Goal: Information Seeking & Learning: Learn about a topic

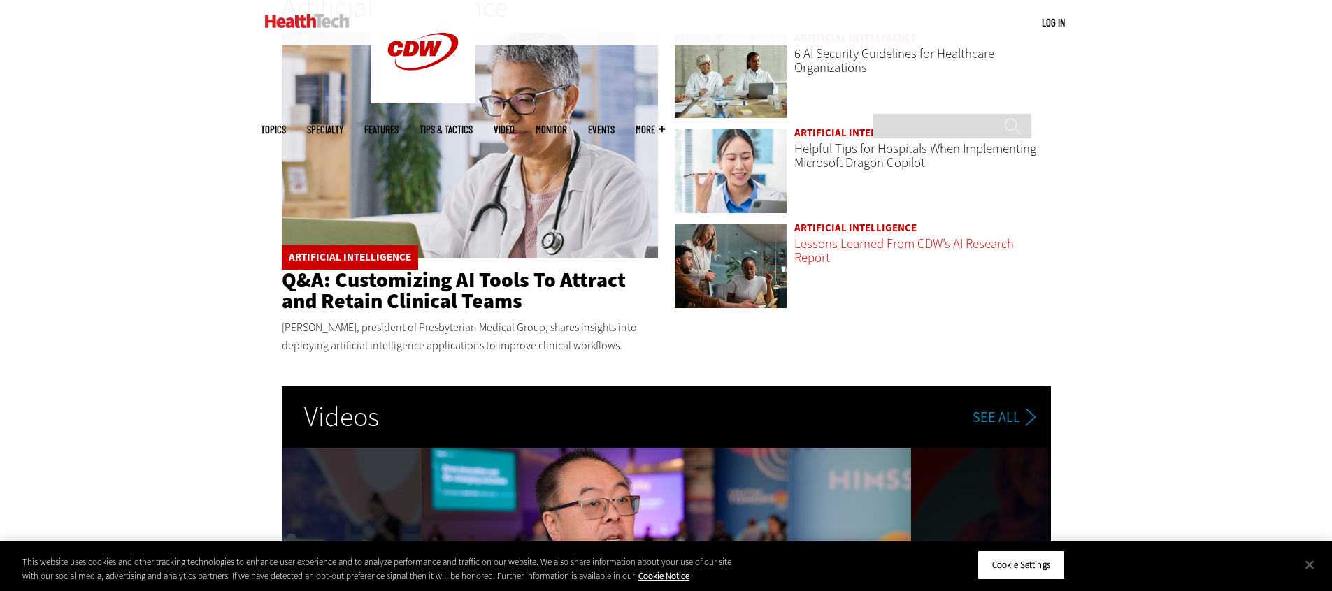
scroll to position [2386, 0]
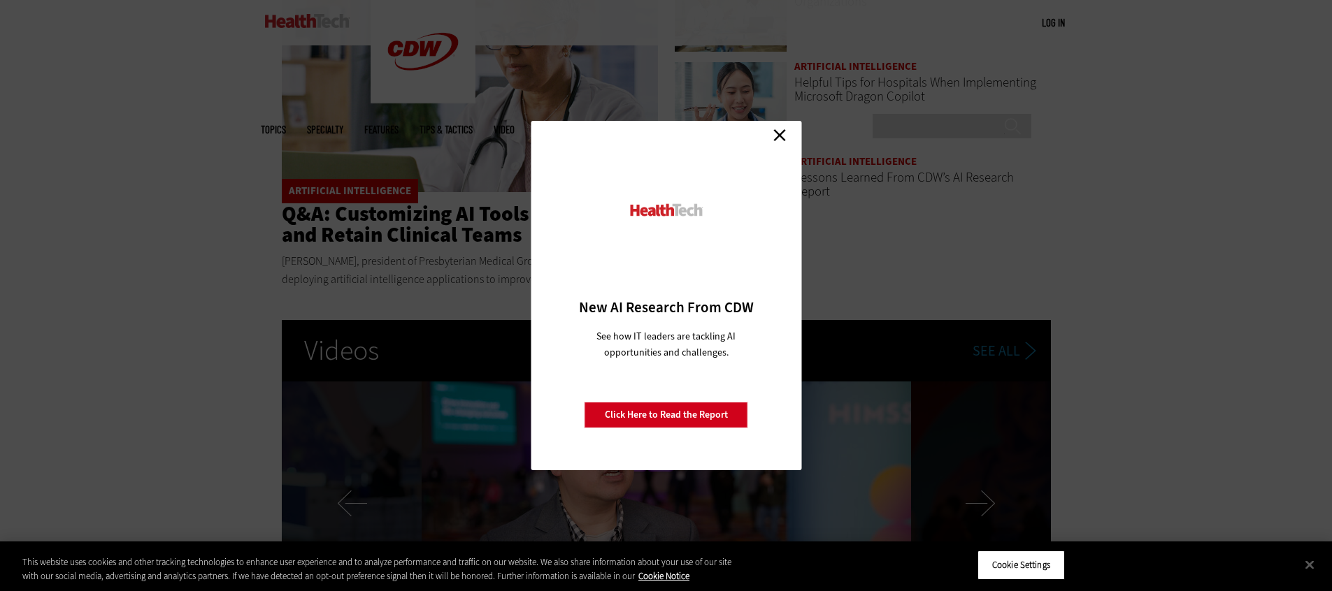
click at [784, 141] on link "Close" at bounding box center [779, 134] width 21 height 21
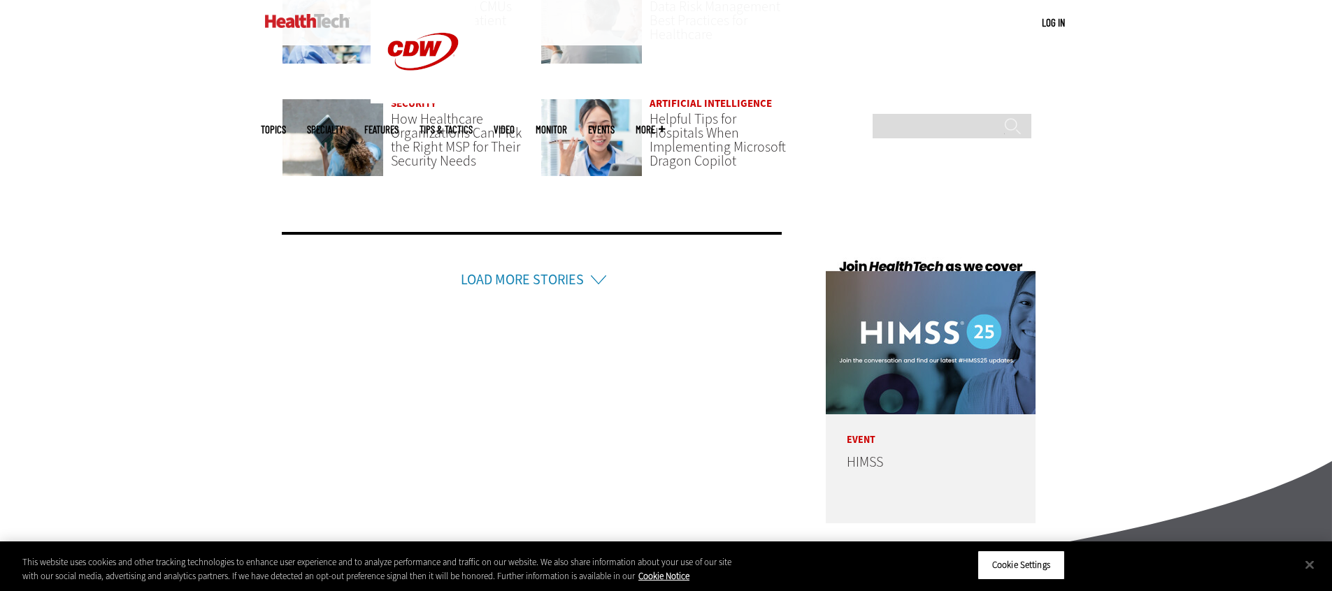
scroll to position [3594, 0]
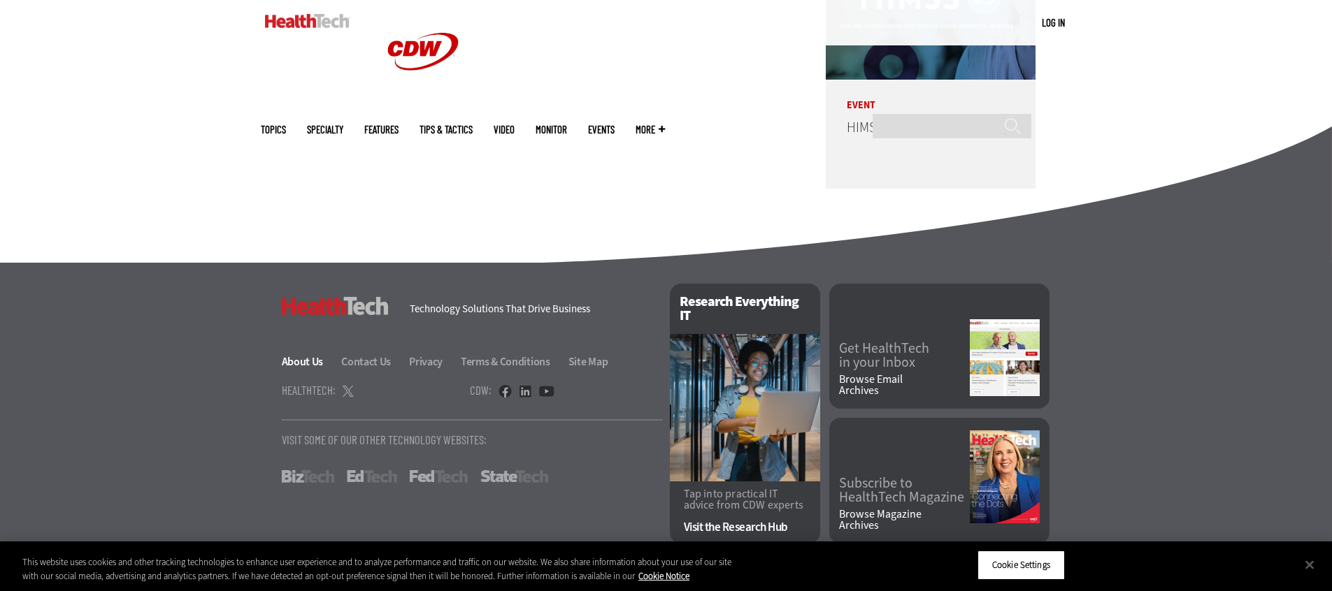
click at [305, 354] on link "About Us" at bounding box center [311, 361] width 58 height 15
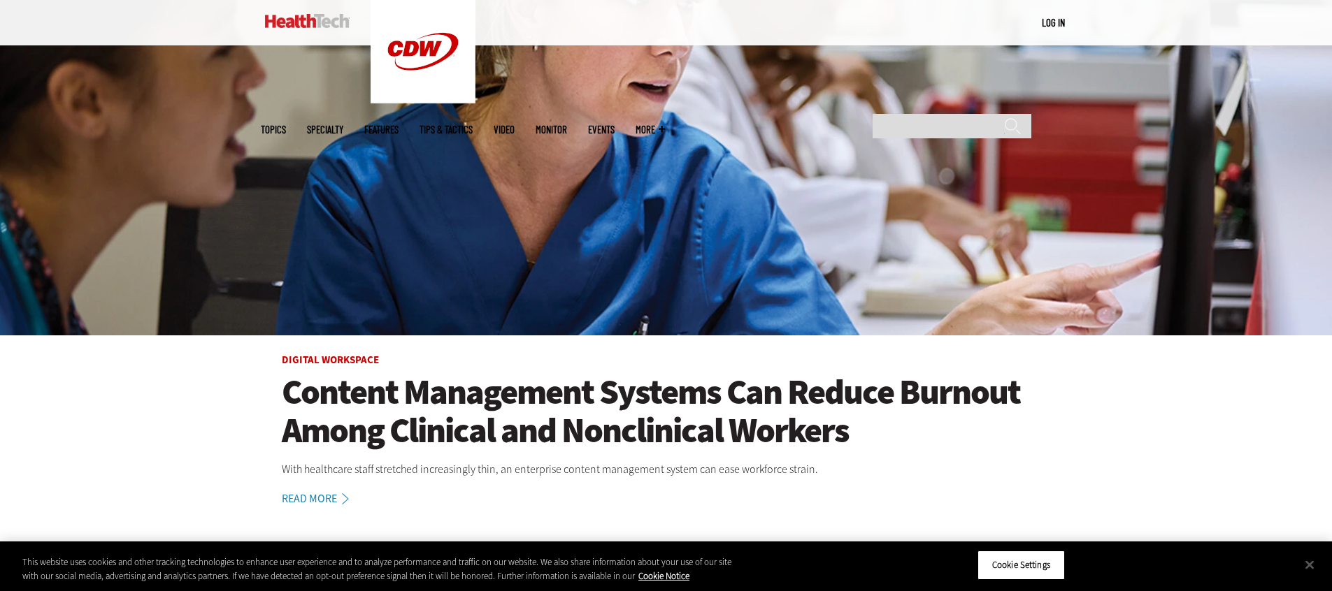
scroll to position [409, 0]
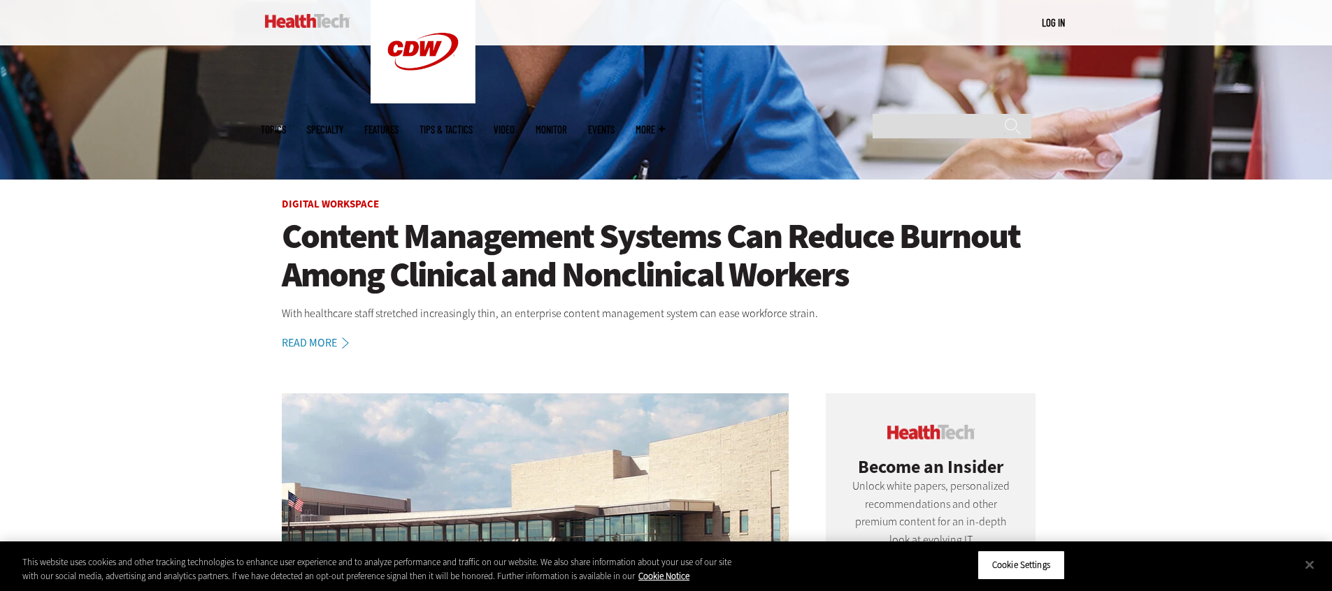
click at [435, 245] on h1 "Content Management Systems Can Reduce Burnout Among Clinical and Nonclinical Wo…" at bounding box center [666, 255] width 769 height 77
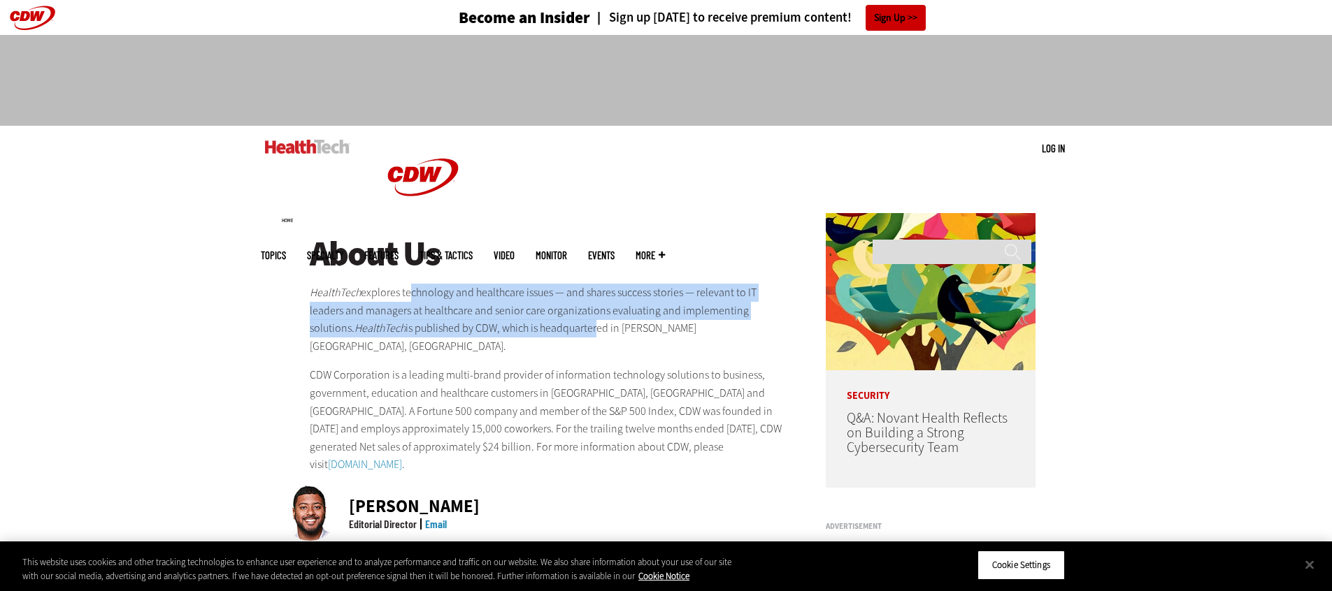
drag, startPoint x: 405, startPoint y: 298, endPoint x: 543, endPoint y: 328, distance: 141.6
click at [547, 328] on p "HealthTech explores technology and healthcare issues — and shares success stori…" at bounding box center [550, 319] width 480 height 71
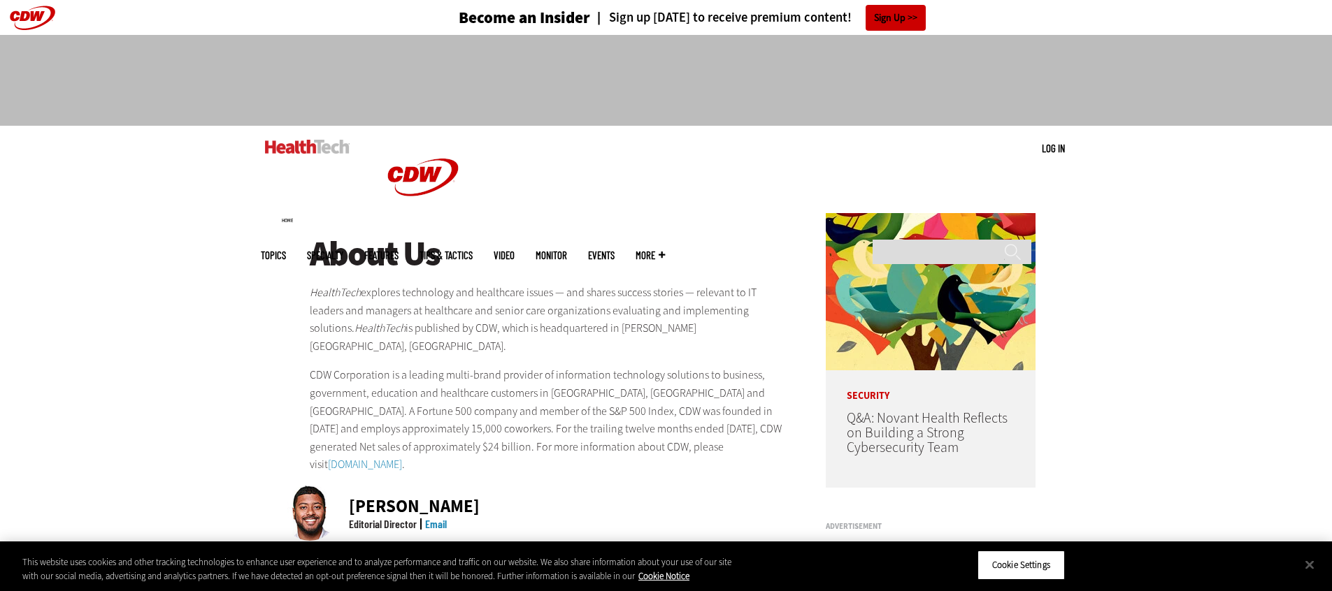
click at [435, 337] on div "About Us HealthTech explores technology and healthcare issues — and shares succ…" at bounding box center [550, 354] width 480 height 239
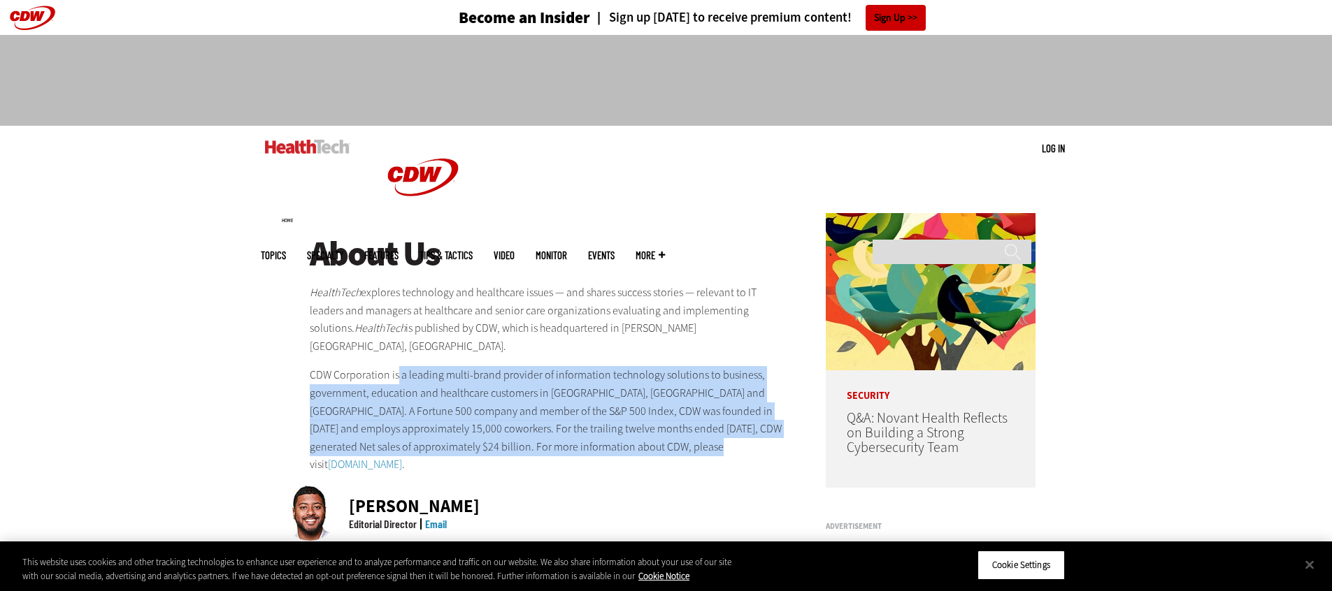
drag, startPoint x: 398, startPoint y: 356, endPoint x: 747, endPoint y: 431, distance: 356.6
click at [747, 431] on p "CDW Corporation is a leading multi-brand provider of information technology sol…" at bounding box center [550, 420] width 480 height 108
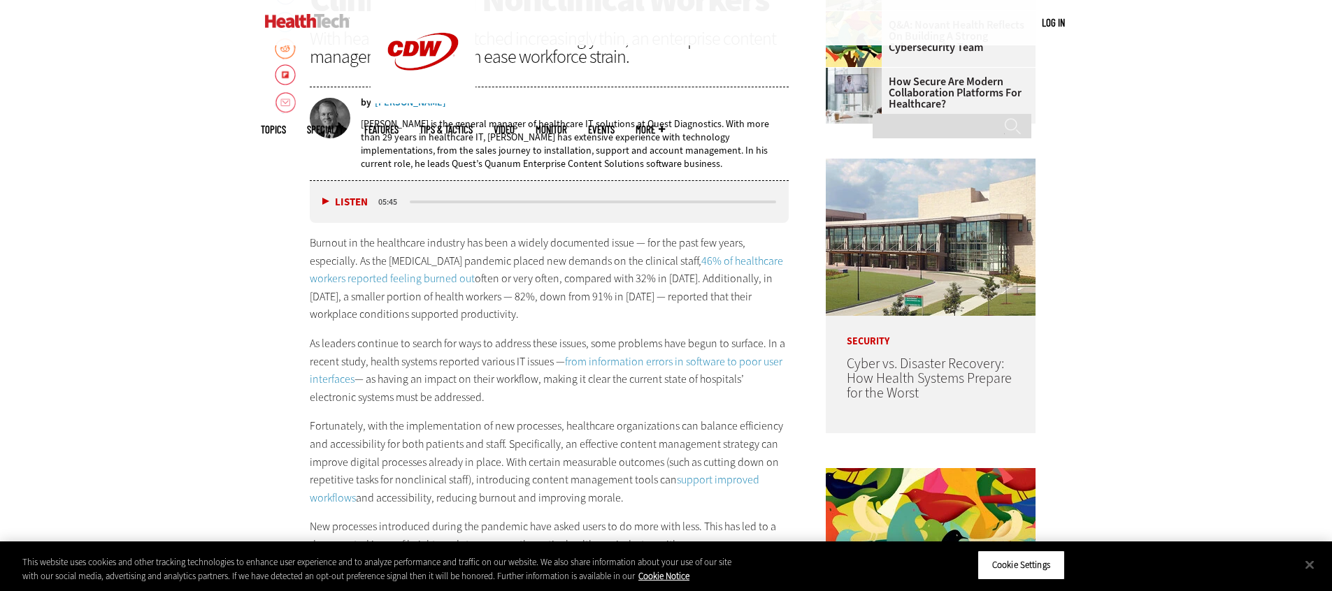
scroll to position [775, 0]
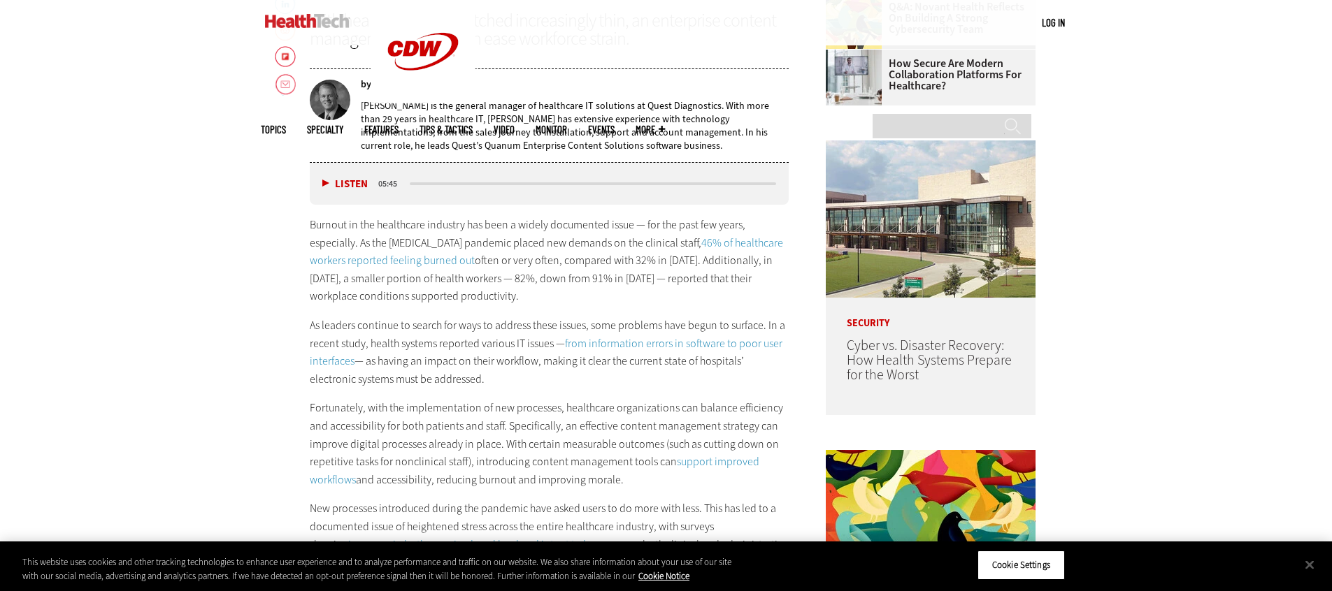
drag, startPoint x: 395, startPoint y: 327, endPoint x: 472, endPoint y: 369, distance: 87.6
click at [472, 369] on p "As leaders continue to search for ways to address these issues, some problems h…" at bounding box center [550, 352] width 480 height 71
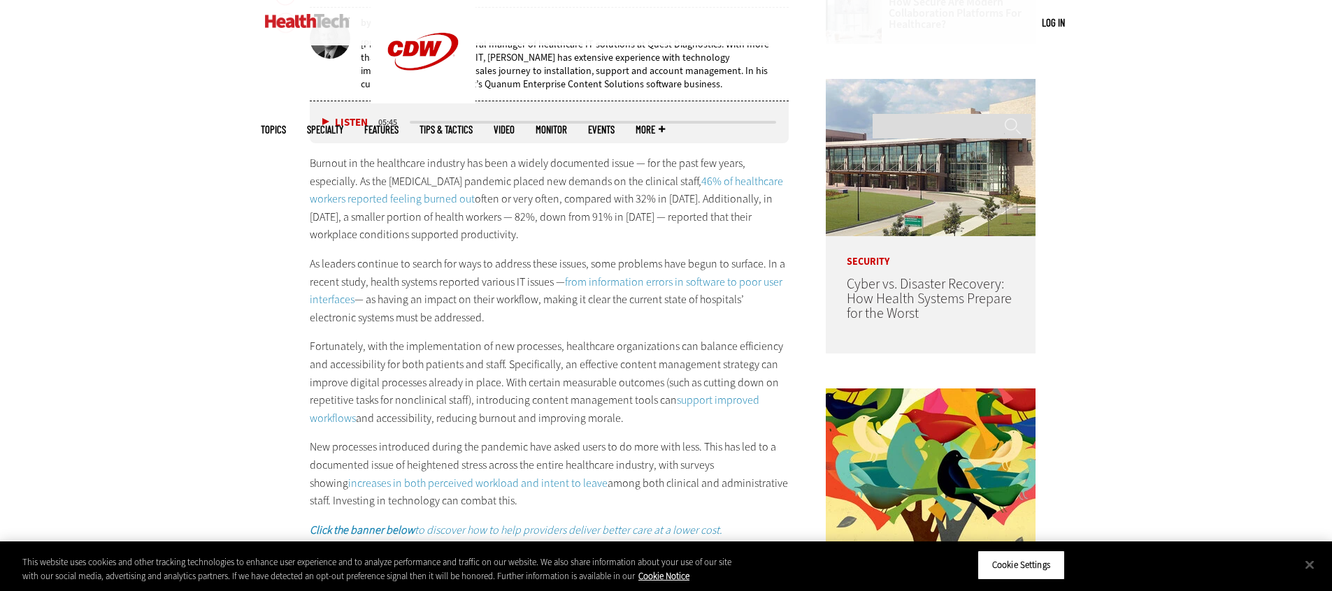
scroll to position [859, 0]
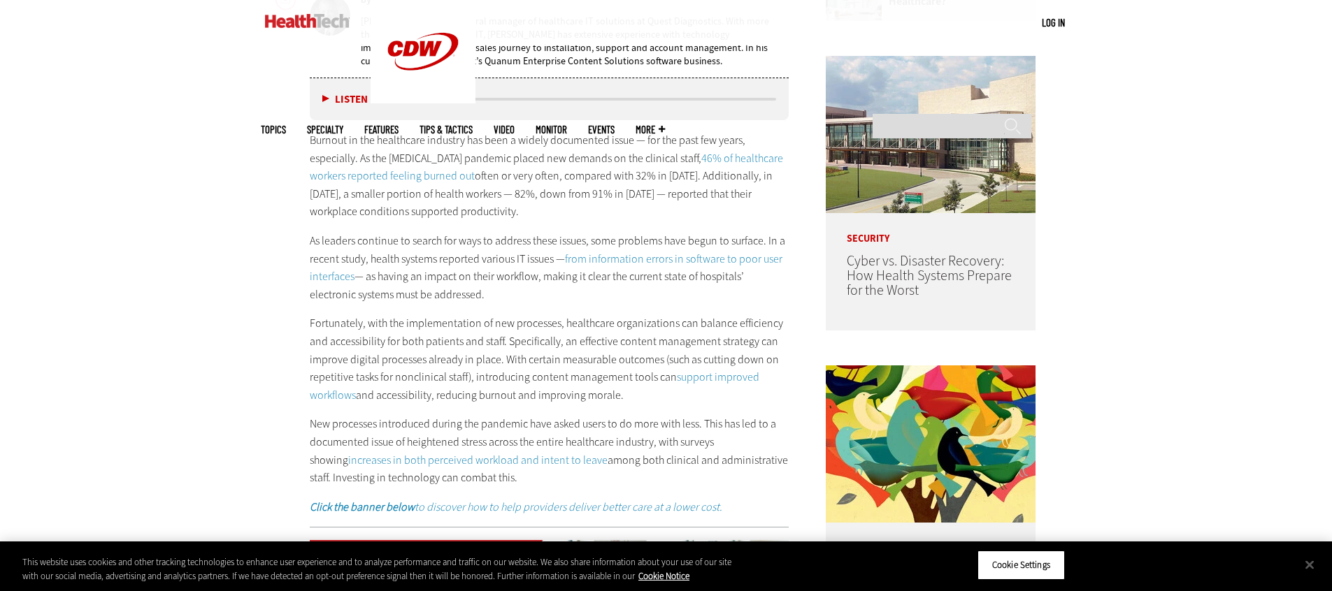
click at [454, 354] on p "Fortunately, with the implementation of new processes, healthcare organizations…" at bounding box center [550, 359] width 480 height 89
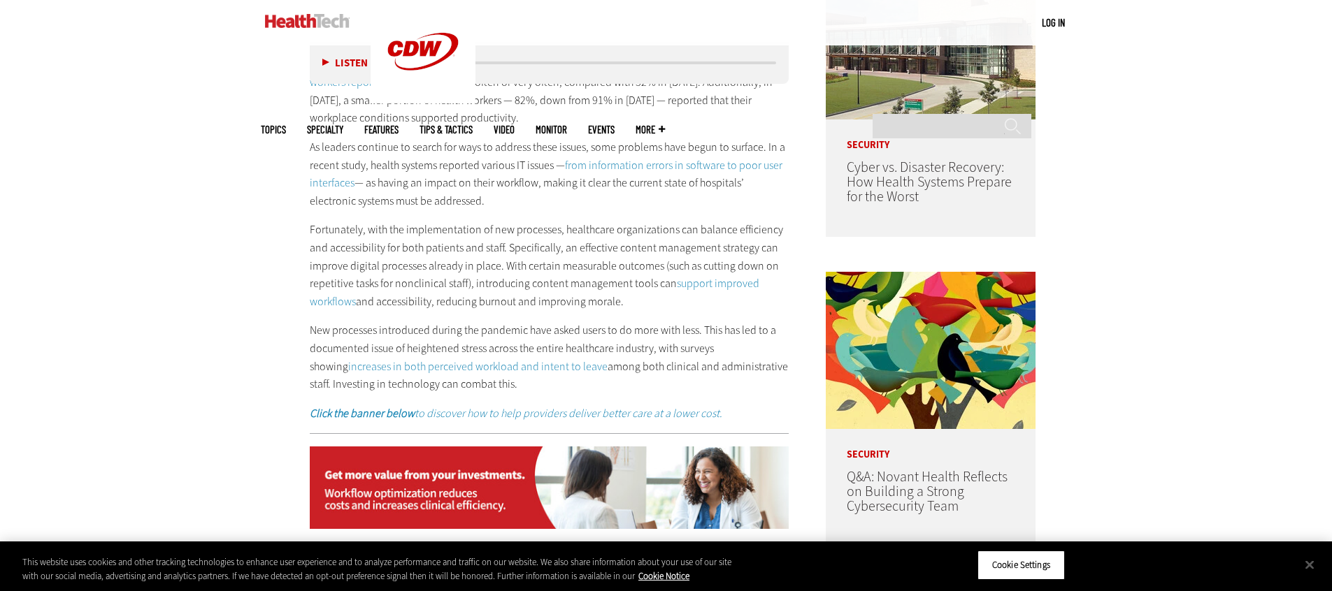
scroll to position [960, 0]
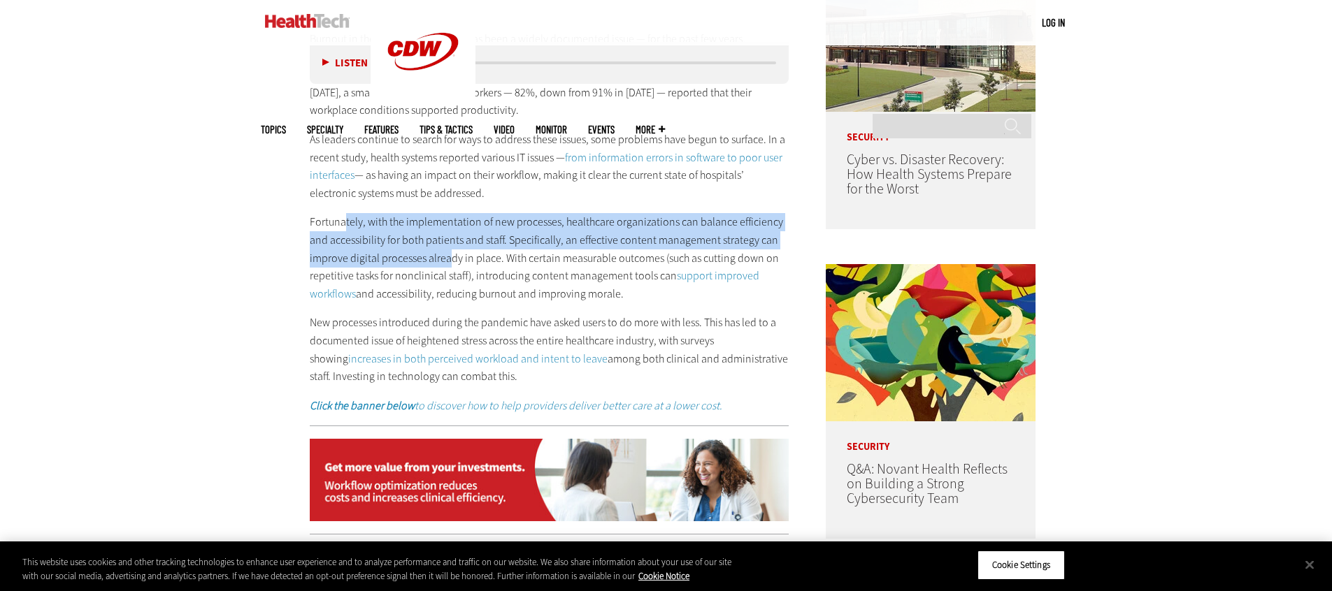
drag, startPoint x: 345, startPoint y: 221, endPoint x: 453, endPoint y: 259, distance: 115.0
click at [448, 259] on p "Fortunately, with the implementation of new processes, healthcare organizations…" at bounding box center [550, 257] width 480 height 89
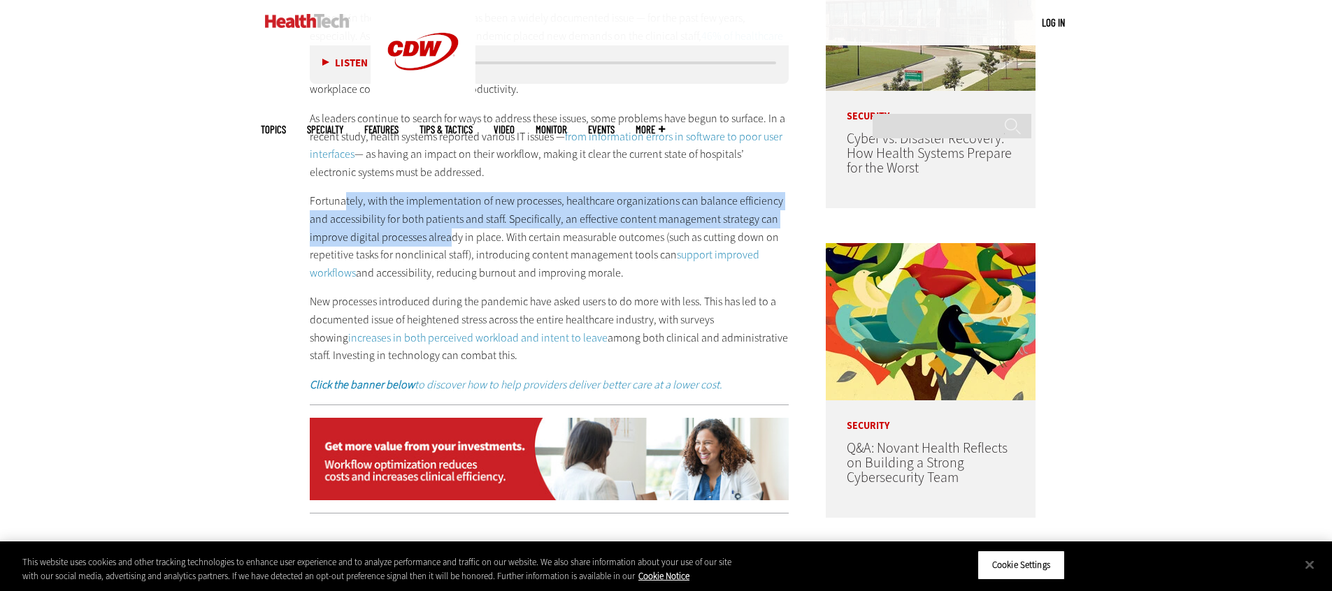
scroll to position [1002, 0]
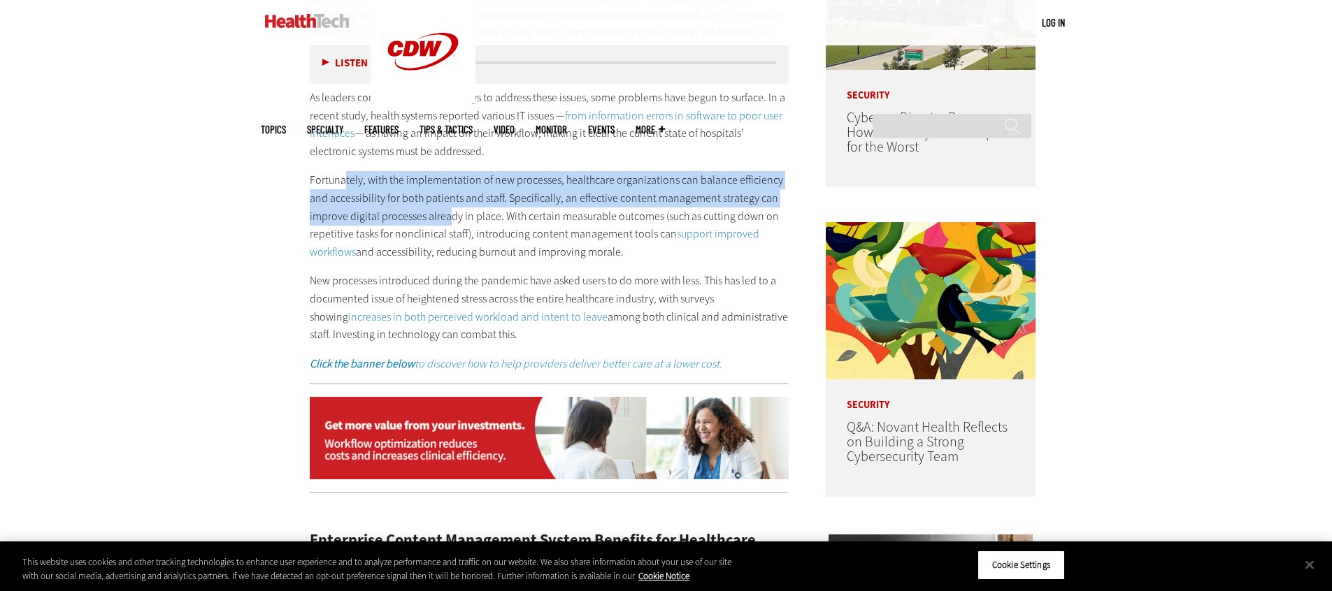
drag, startPoint x: 619, startPoint y: 215, endPoint x: 651, endPoint y: 247, distance: 45.5
click at [651, 247] on p "Fortunately, with the implementation of new processes, healthcare organizations…" at bounding box center [550, 215] width 480 height 89
click at [639, 247] on p "Fortunately, with the implementation of new processes, healthcare organizations…" at bounding box center [550, 215] width 480 height 89
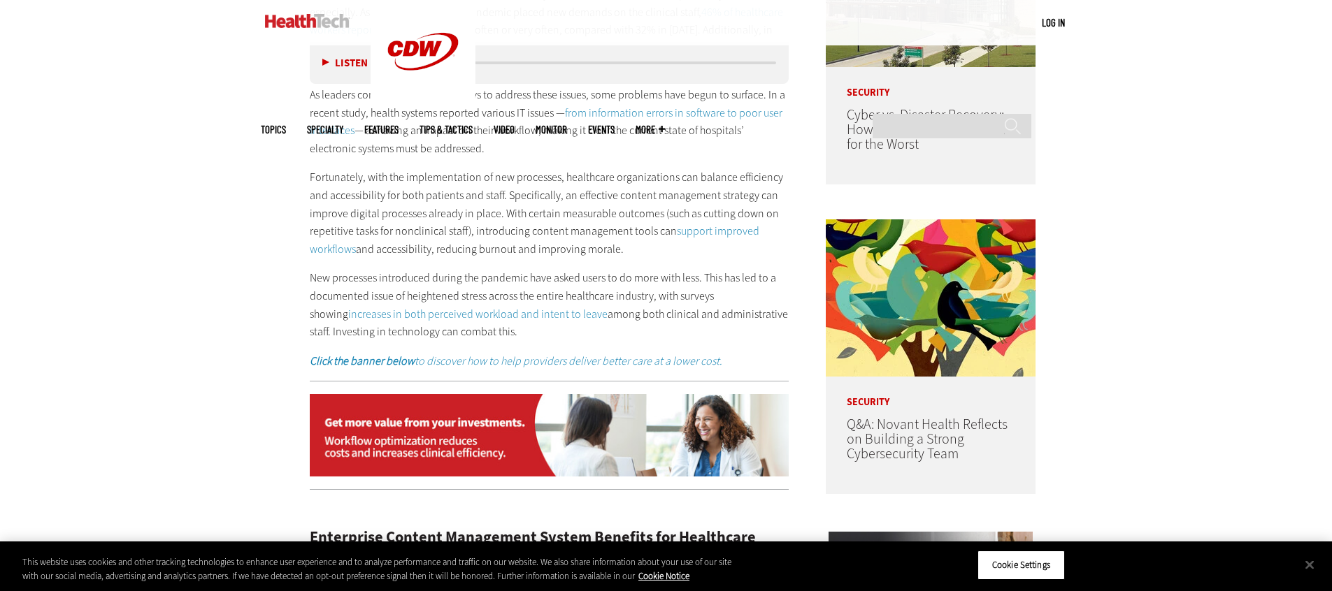
scroll to position [1008, 0]
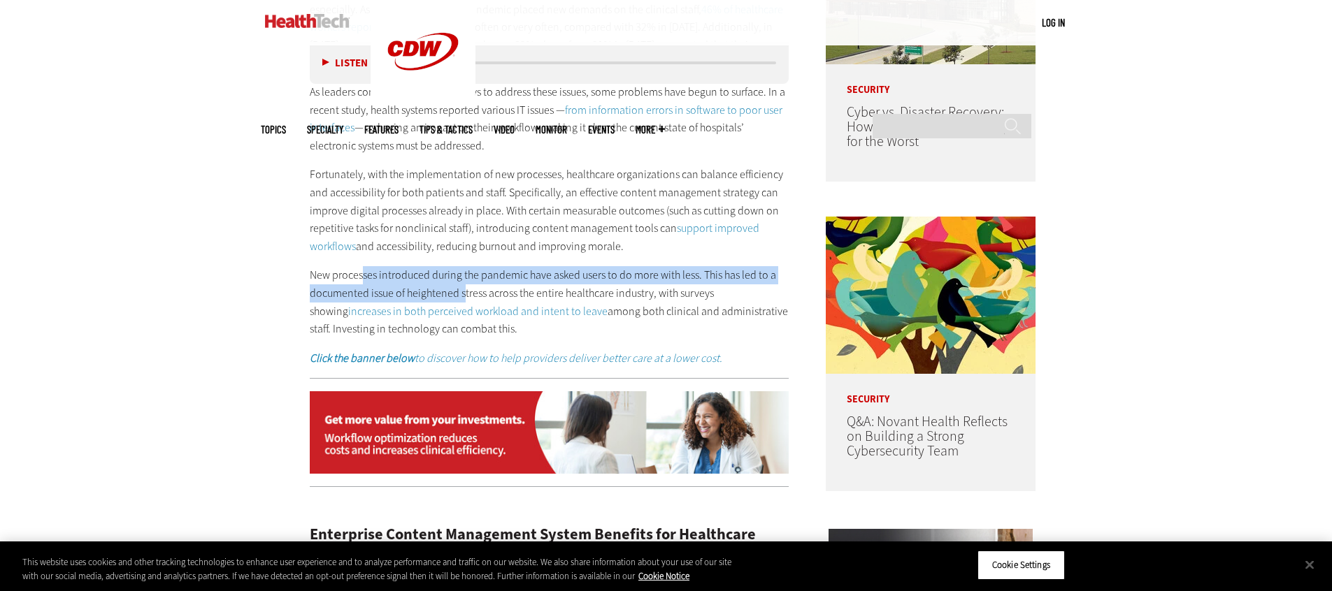
drag, startPoint x: 394, startPoint y: 271, endPoint x: 469, endPoint y: 281, distance: 76.1
click at [466, 280] on p "New processes introduced during the pandemic have asked users to do more with l…" at bounding box center [550, 301] width 480 height 71
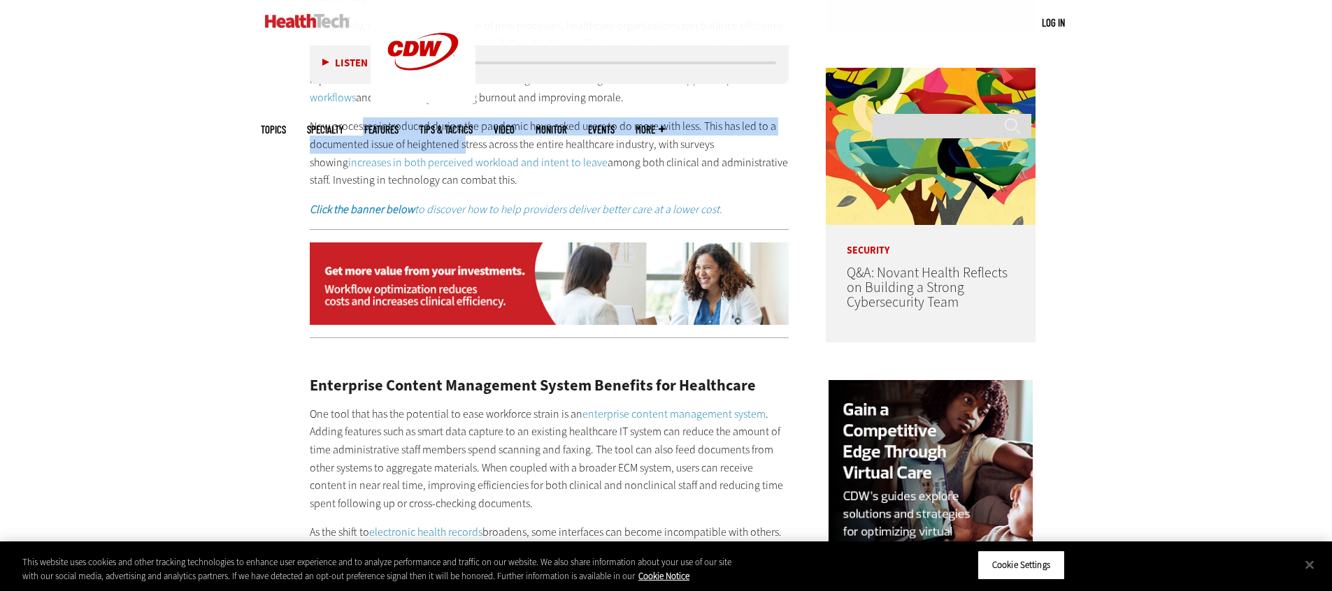
scroll to position [1170, 0]
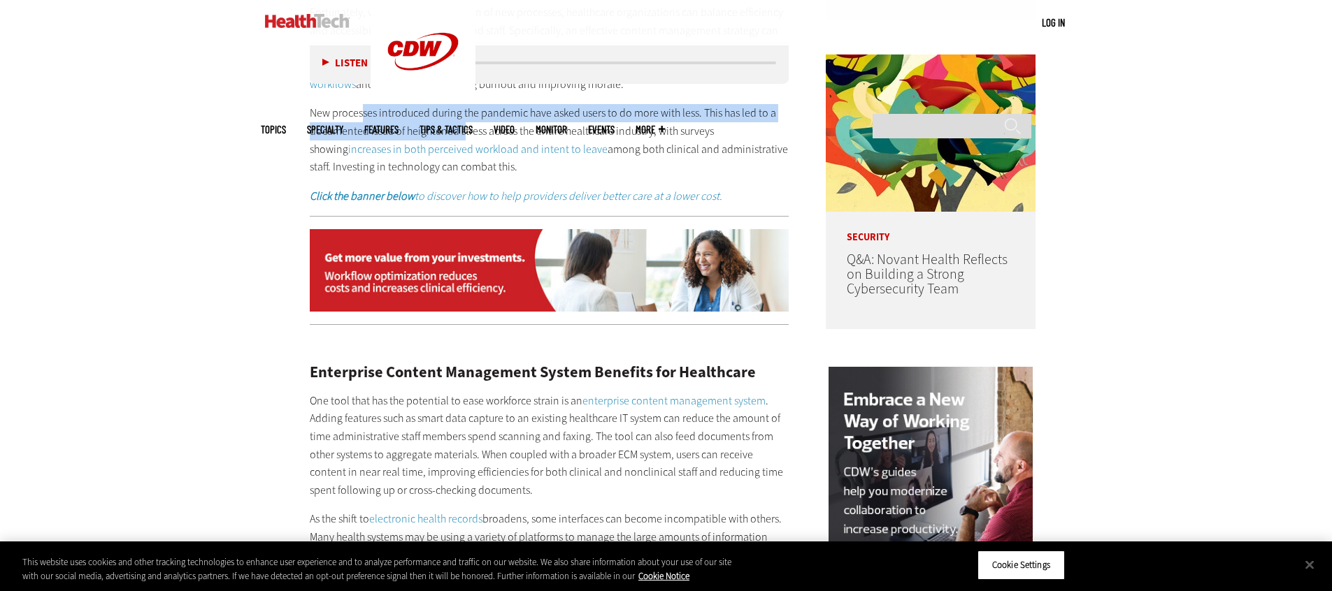
drag, startPoint x: 579, startPoint y: 141, endPoint x: 607, endPoint y: 157, distance: 31.9
click at [607, 157] on p "New processes introduced during the pandemic have asked users to do more with l…" at bounding box center [550, 139] width 480 height 71
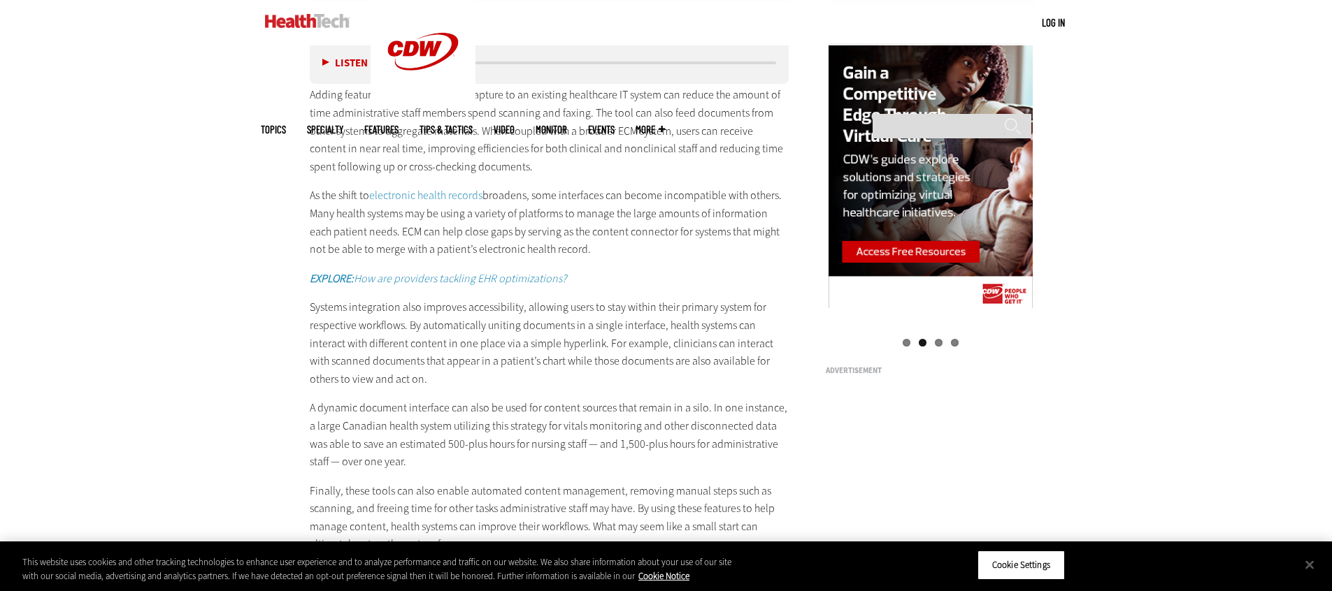
scroll to position [1594, 0]
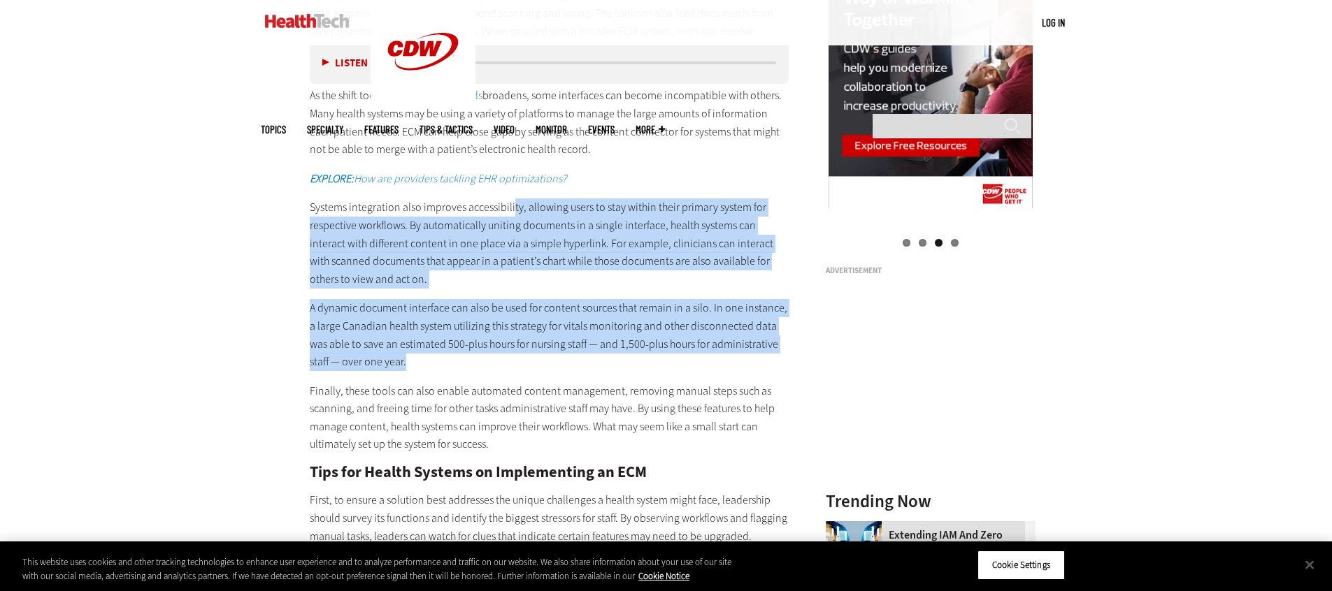
drag, startPoint x: 512, startPoint y: 197, endPoint x: 742, endPoint y: 354, distance: 277.6
click at [742, 354] on div "Enterprise Content Management System Benefits for Healthcare One tool that has …" at bounding box center [550, 353] width 480 height 881
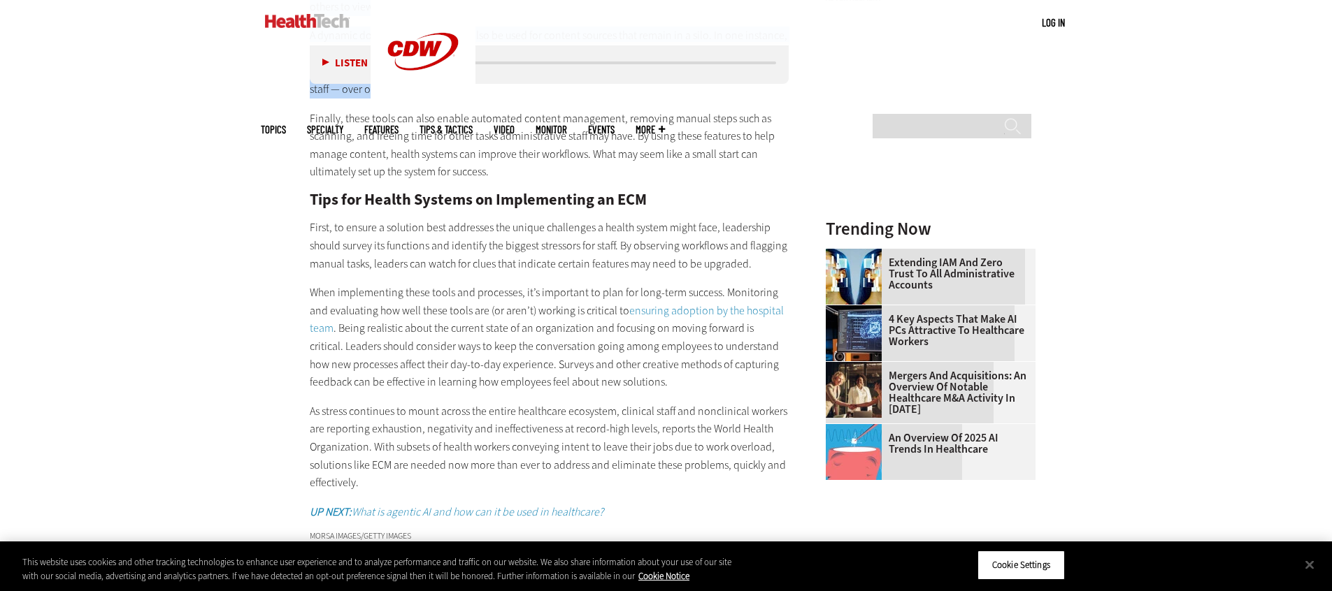
scroll to position [1901, 0]
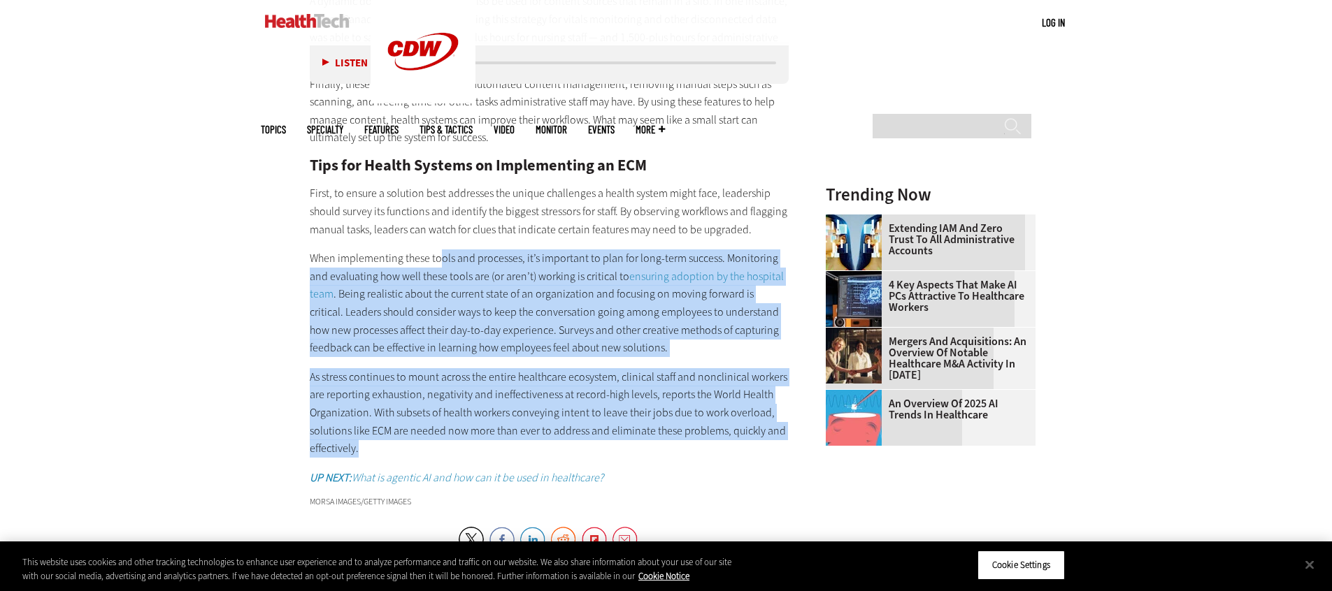
drag, startPoint x: 456, startPoint y: 247, endPoint x: 770, endPoint y: 425, distance: 360.0
click at [770, 425] on div "Enterprise Content Management System Benefits for Healthcare One tool that has …" at bounding box center [550, 46] width 480 height 881
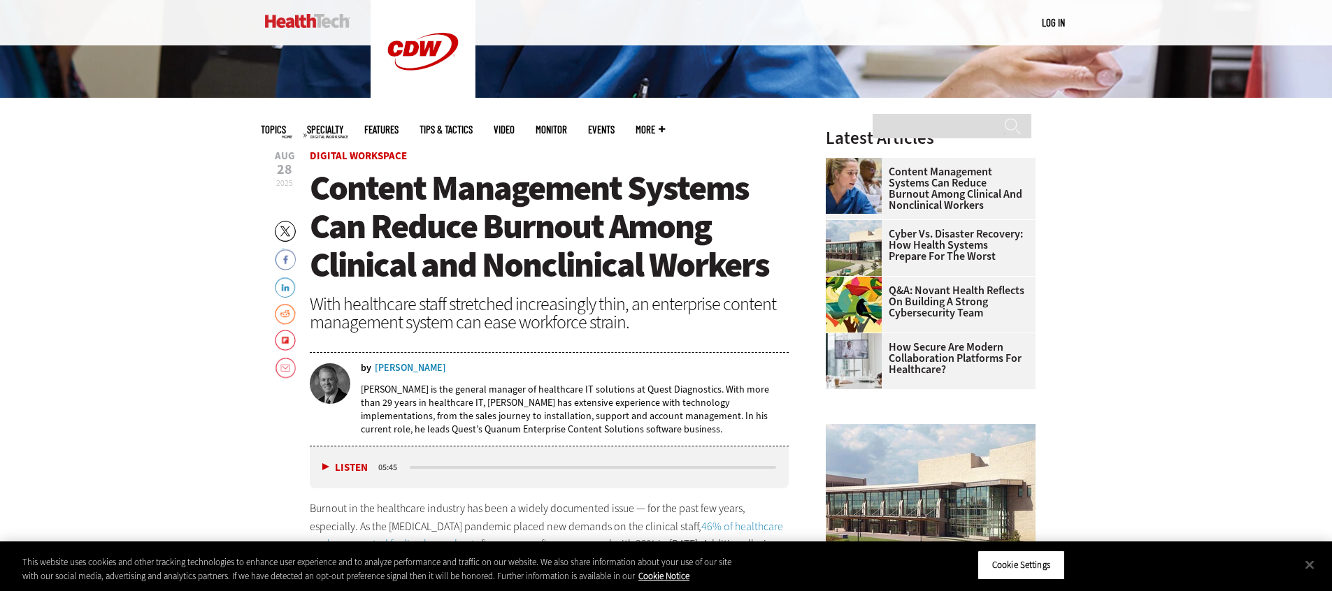
scroll to position [573, 0]
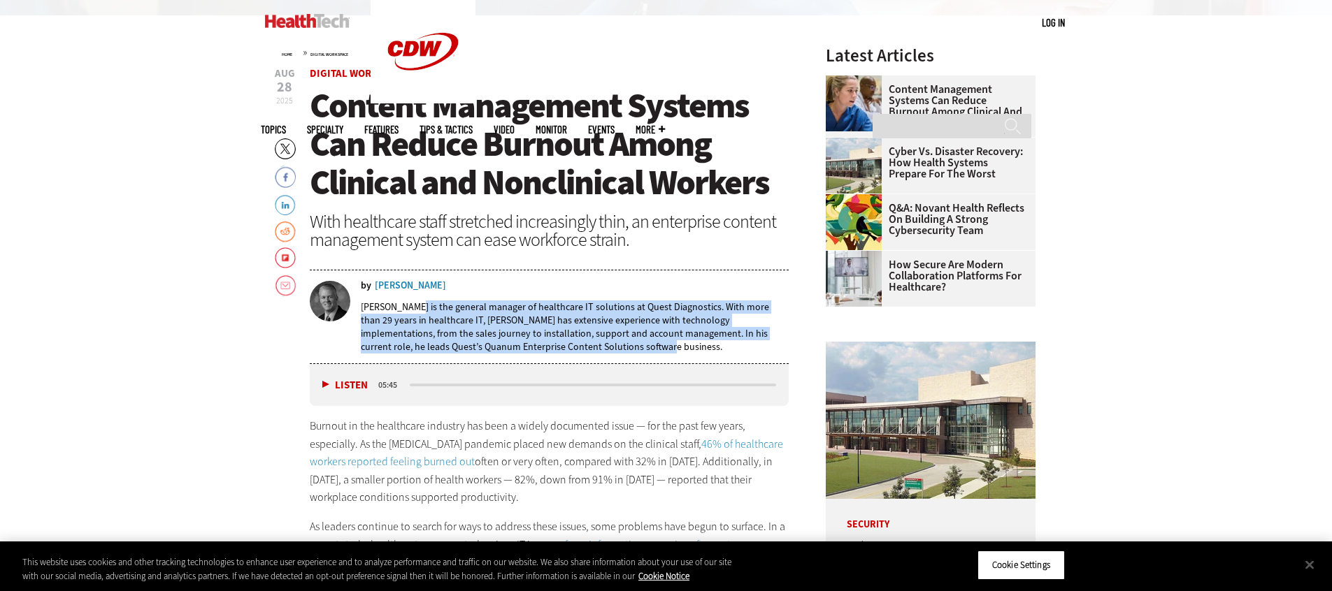
drag, startPoint x: 408, startPoint y: 310, endPoint x: 660, endPoint y: 344, distance: 254.6
click at [659, 345] on p "Jeff Lusby is the general manager of healthcare IT solutions at Quest Diagnosti…" at bounding box center [575, 327] width 428 height 53
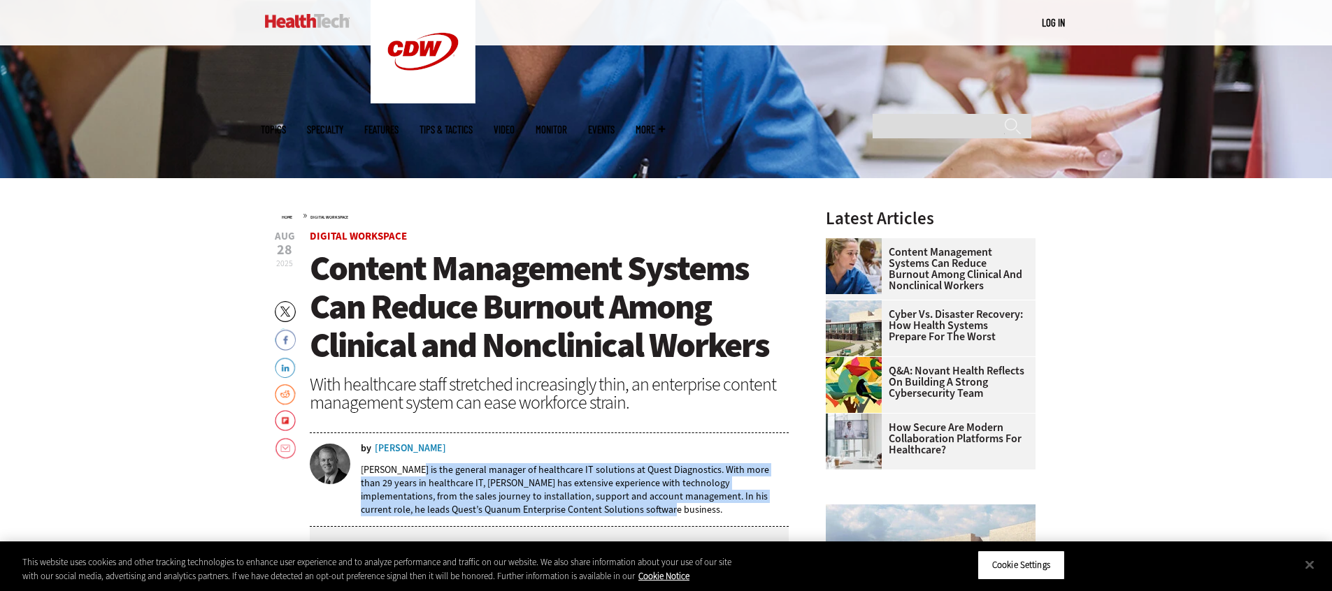
scroll to position [572, 0]
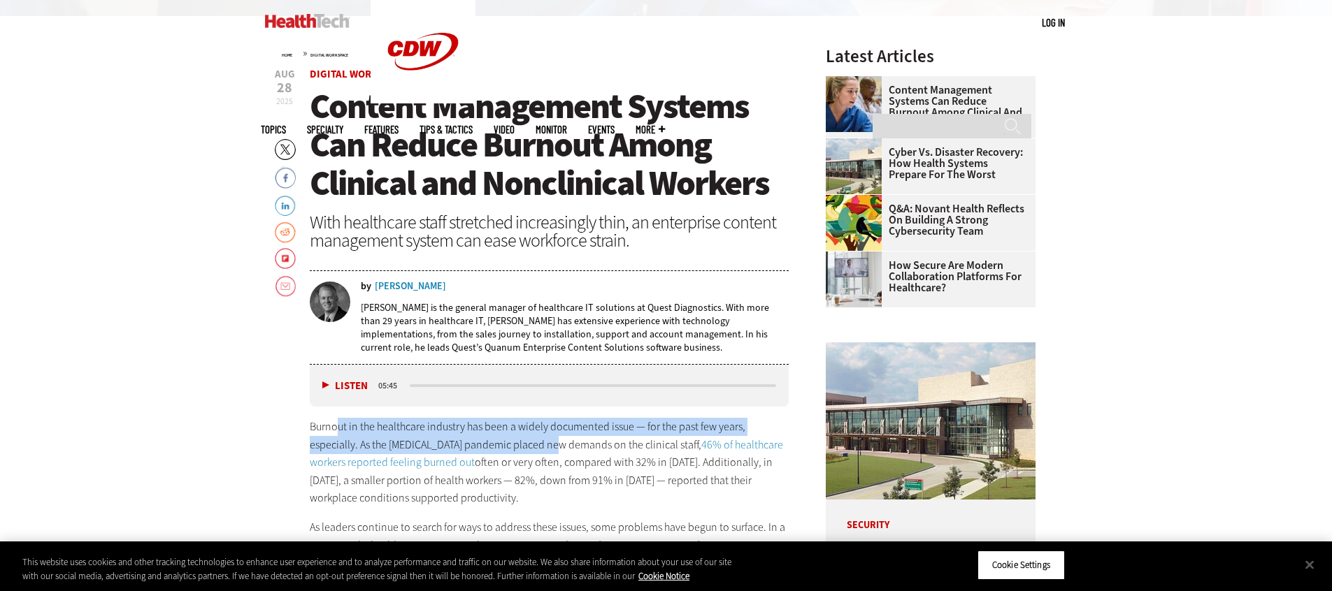
drag, startPoint x: 335, startPoint y: 431, endPoint x: 560, endPoint y: 440, distance: 225.3
click at [560, 440] on p "Burnout in the healthcare industry has been a widely documented issue — for the…" at bounding box center [550, 462] width 480 height 89
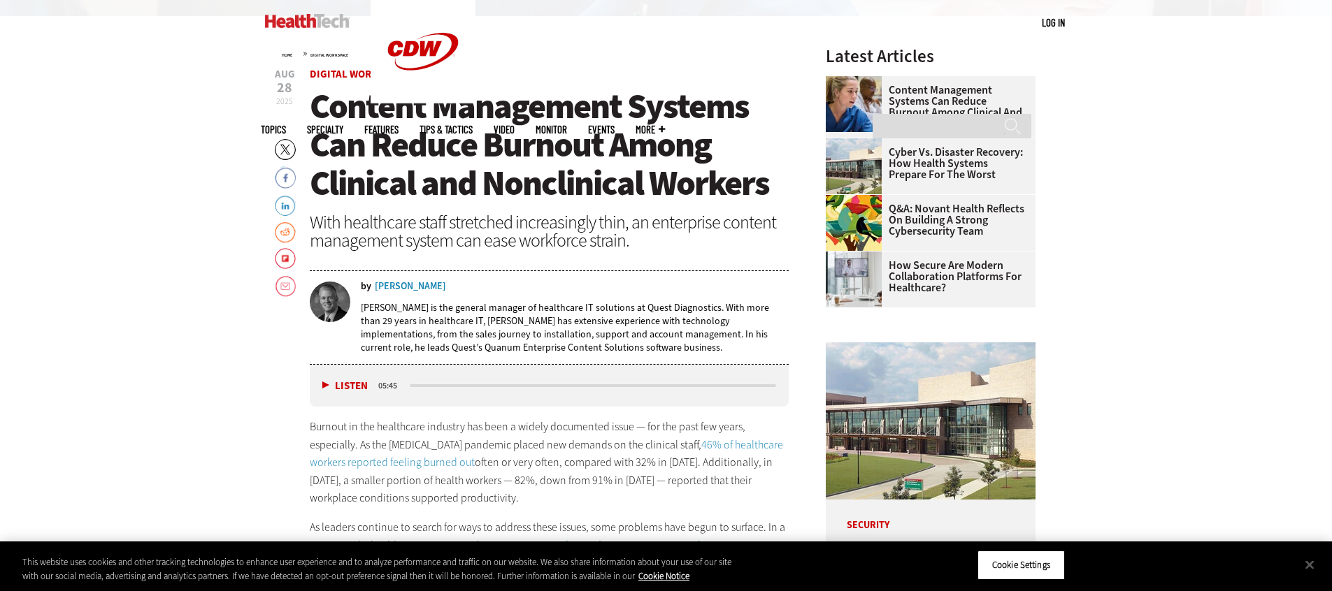
click at [566, 444] on p "Burnout in the healthcare industry has been a widely documented issue — for the…" at bounding box center [550, 462] width 480 height 89
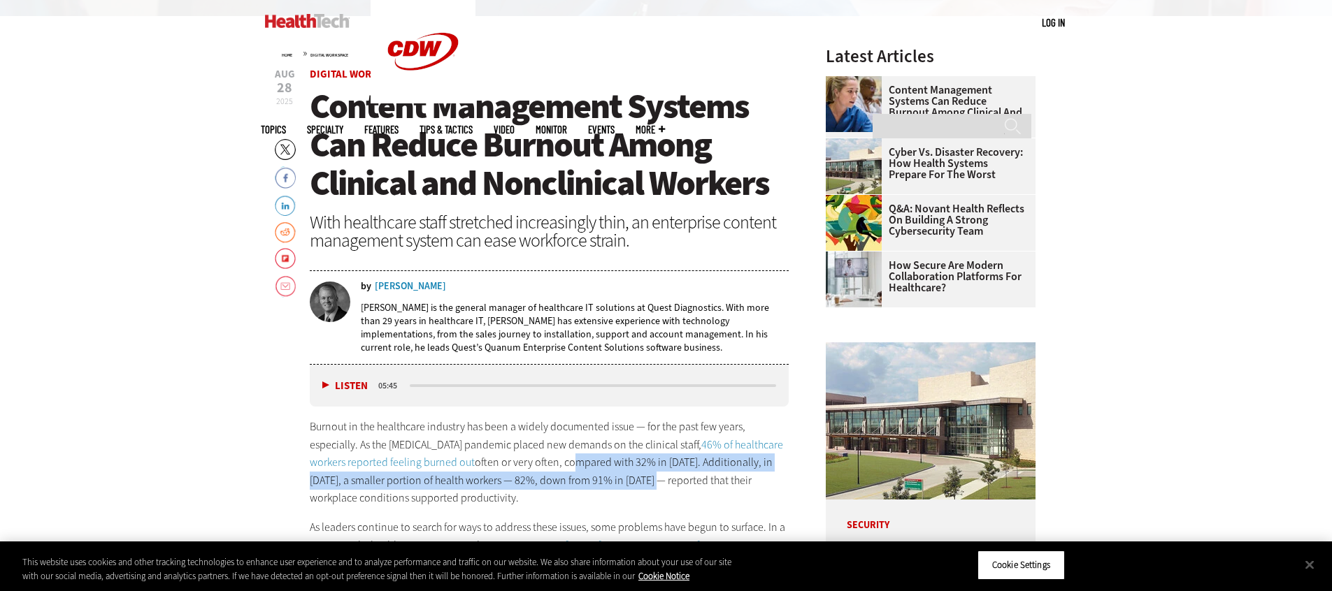
drag, startPoint x: 543, startPoint y: 460, endPoint x: 597, endPoint y: 474, distance: 55.6
click at [597, 474] on p "Burnout in the healthcare industry has been a widely documented issue — for the…" at bounding box center [550, 462] width 480 height 89
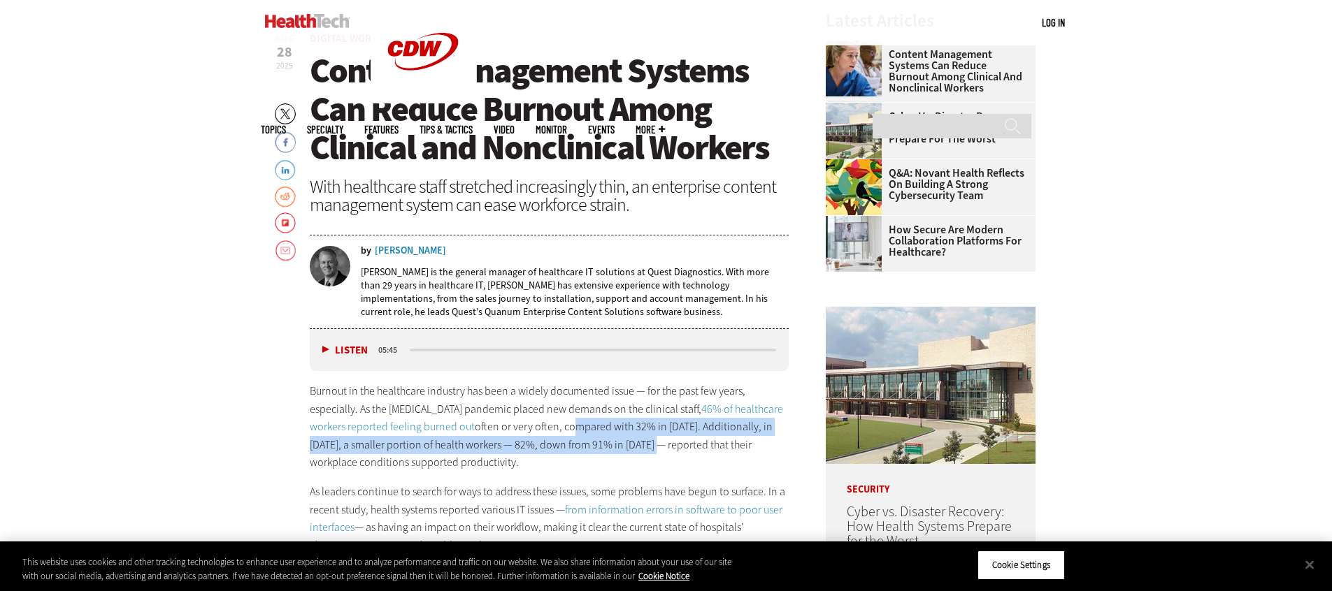
scroll to position [605, 0]
